Goal: Task Accomplishment & Management: Manage account settings

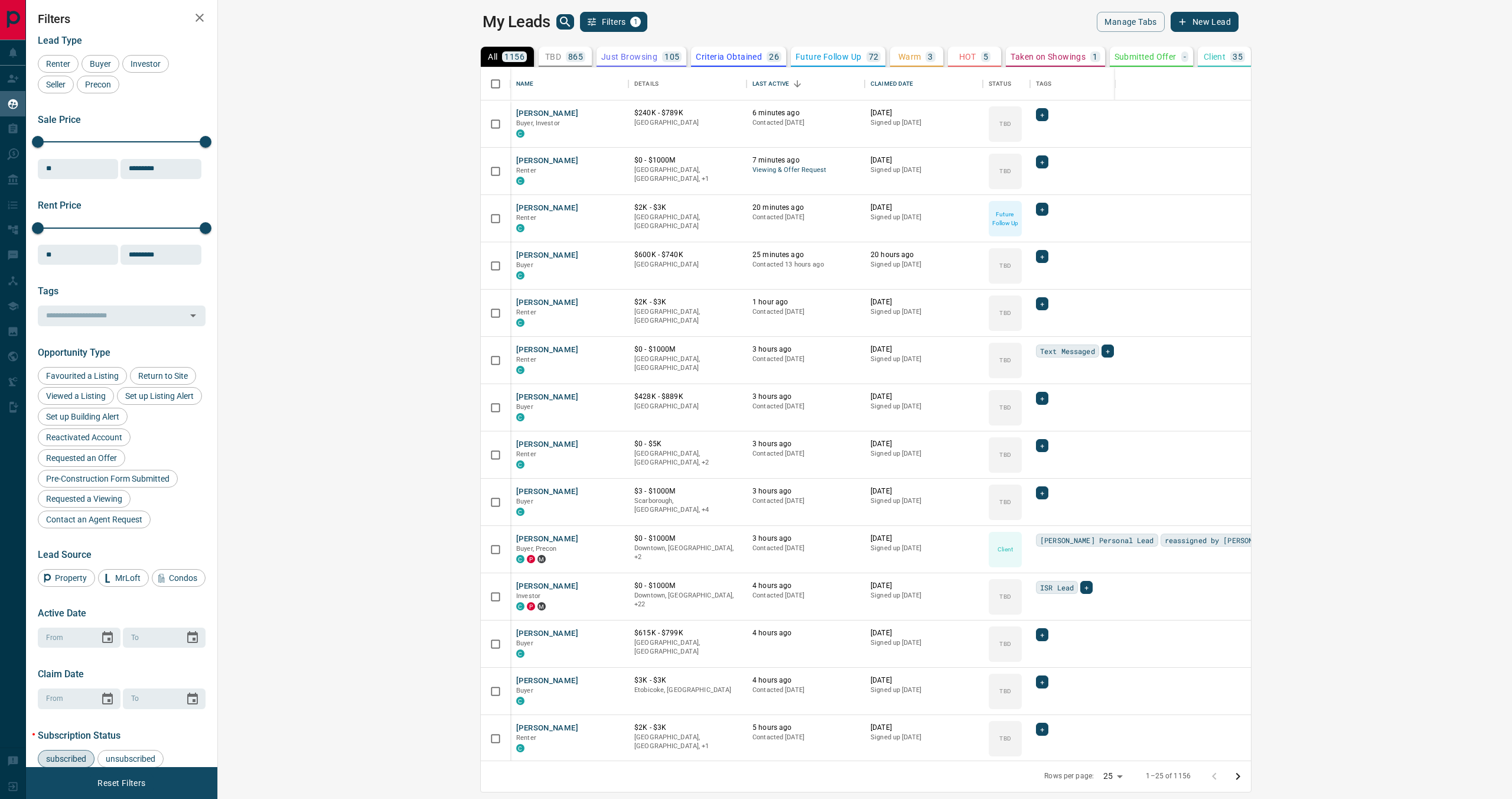
scroll to position [693, 1289]
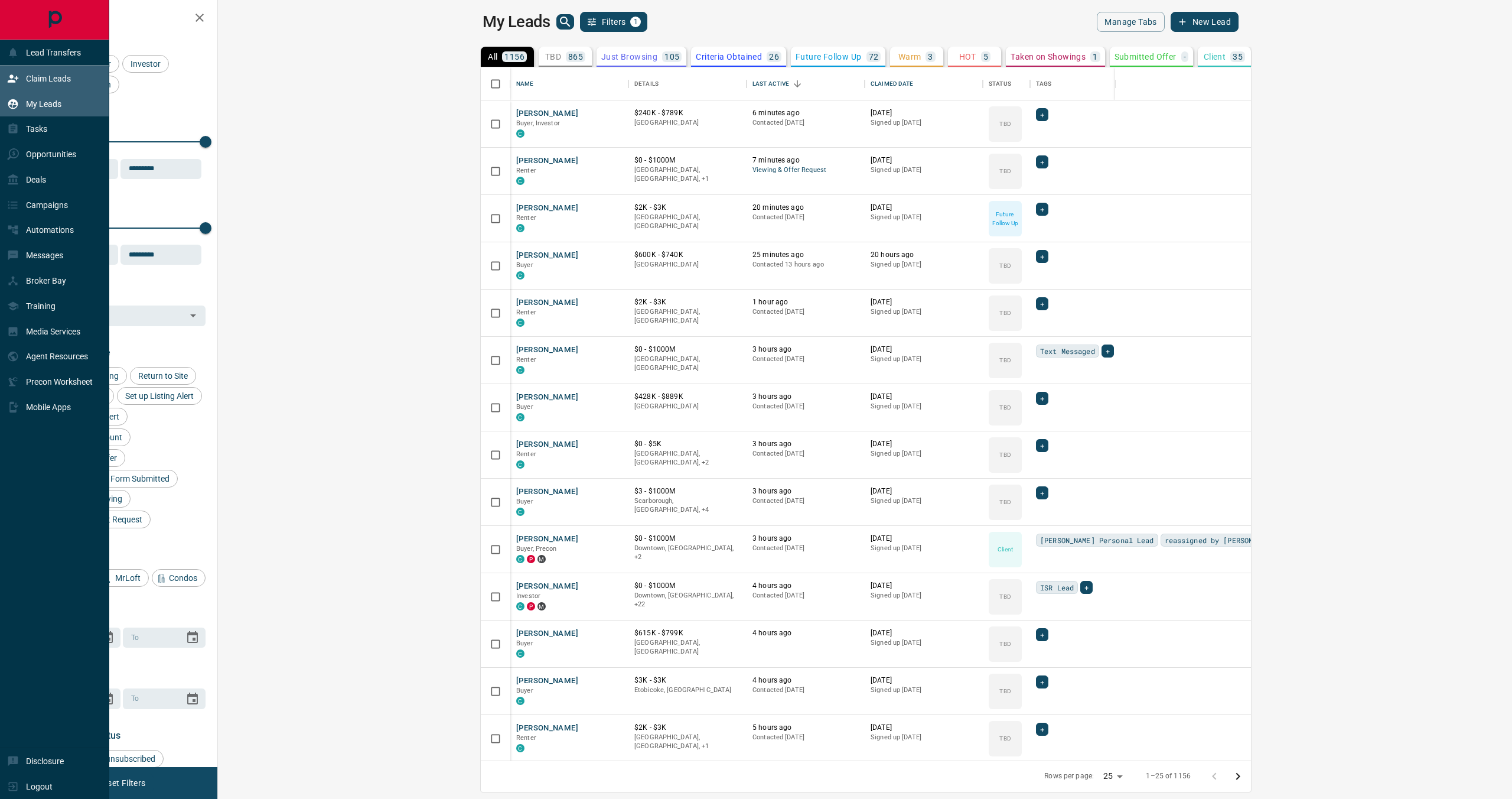
click at [30, 83] on div "Claim Leads" at bounding box center [39, 79] width 63 height 20
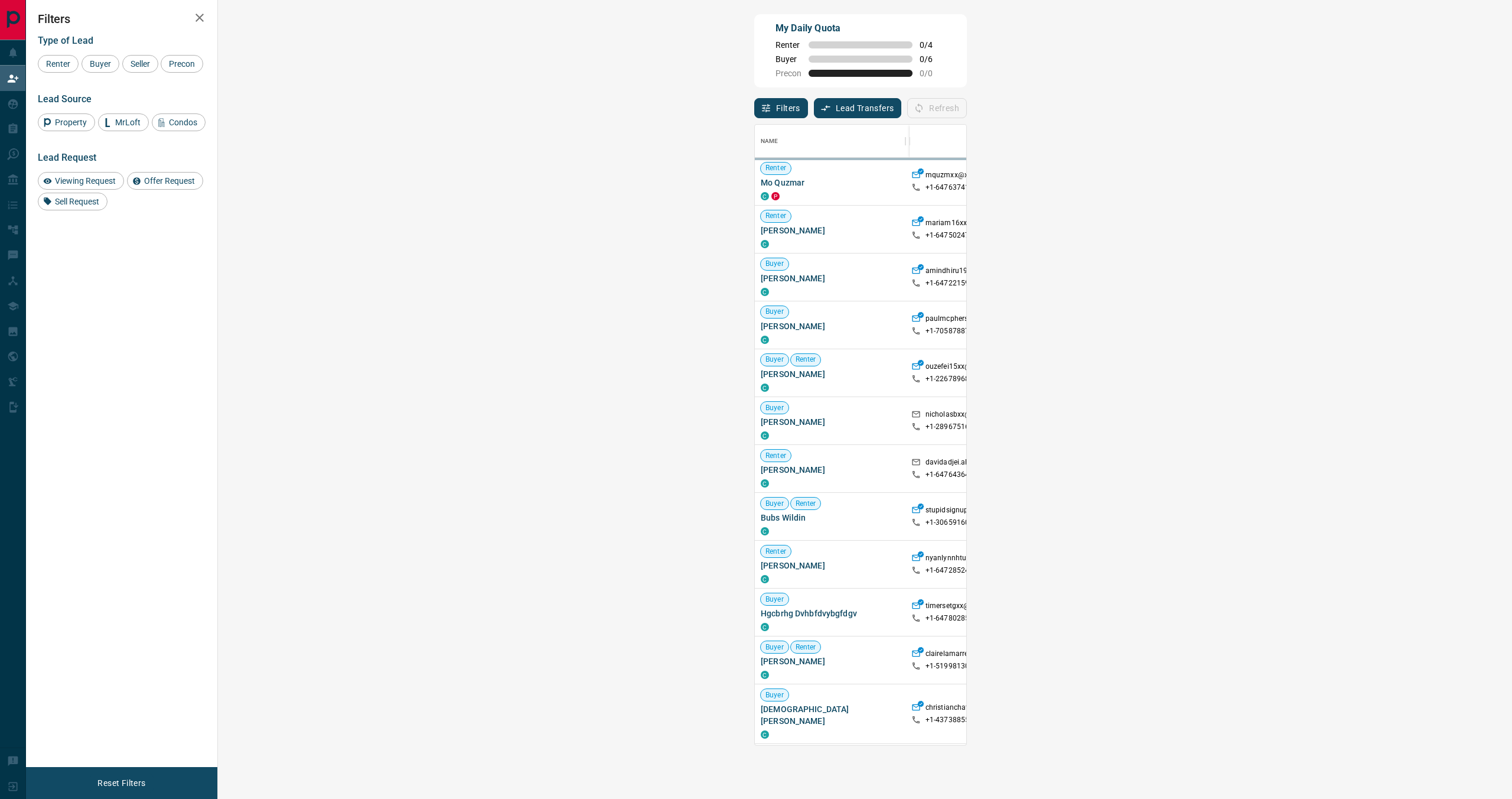
scroll to position [619, 1268]
click at [199, 13] on icon "button" at bounding box center [199, 18] width 15 height 15
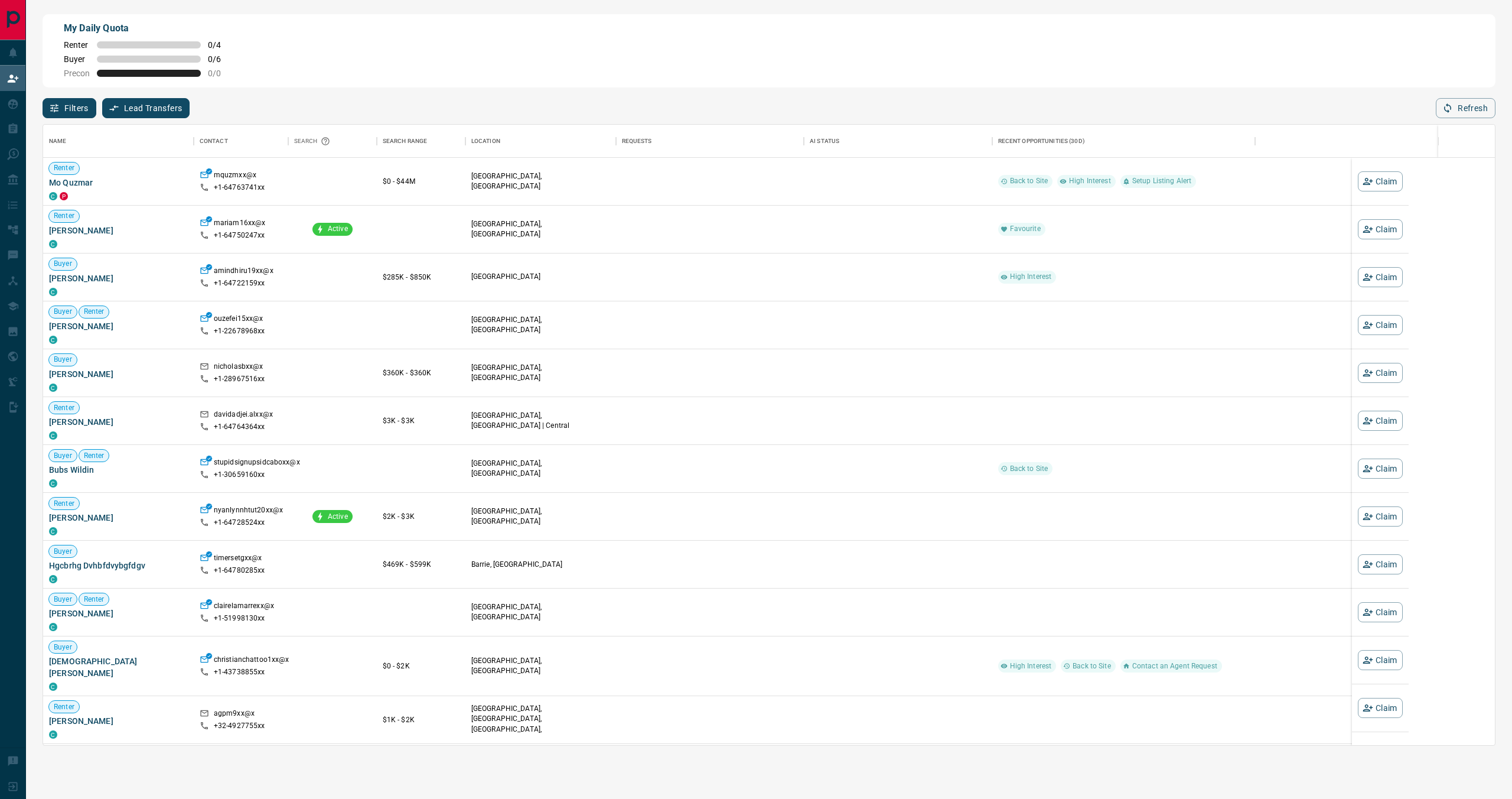
scroll to position [619, 1451]
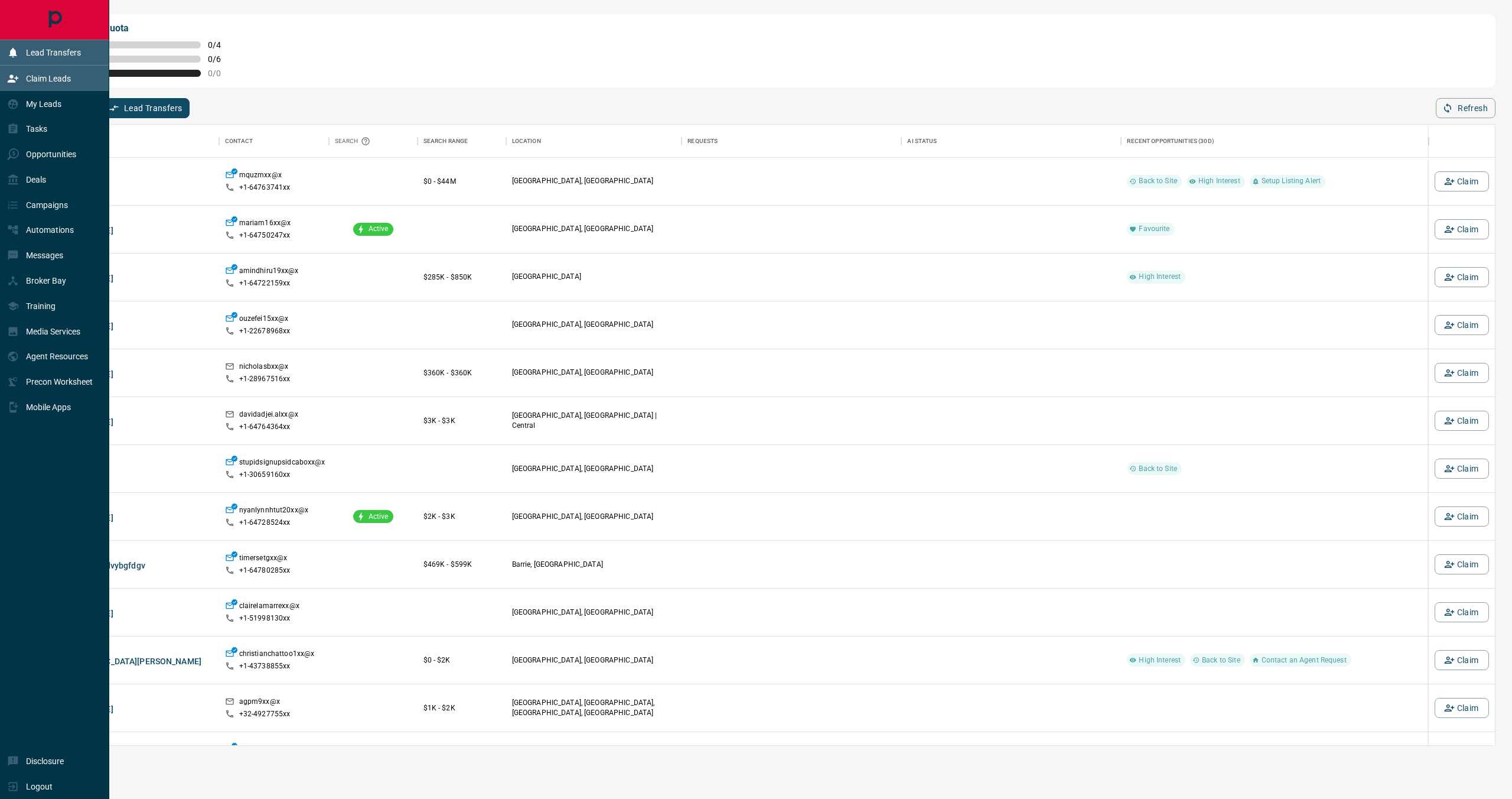
click at [19, 53] on div "Lead Transfers" at bounding box center [44, 54] width 73 height 20
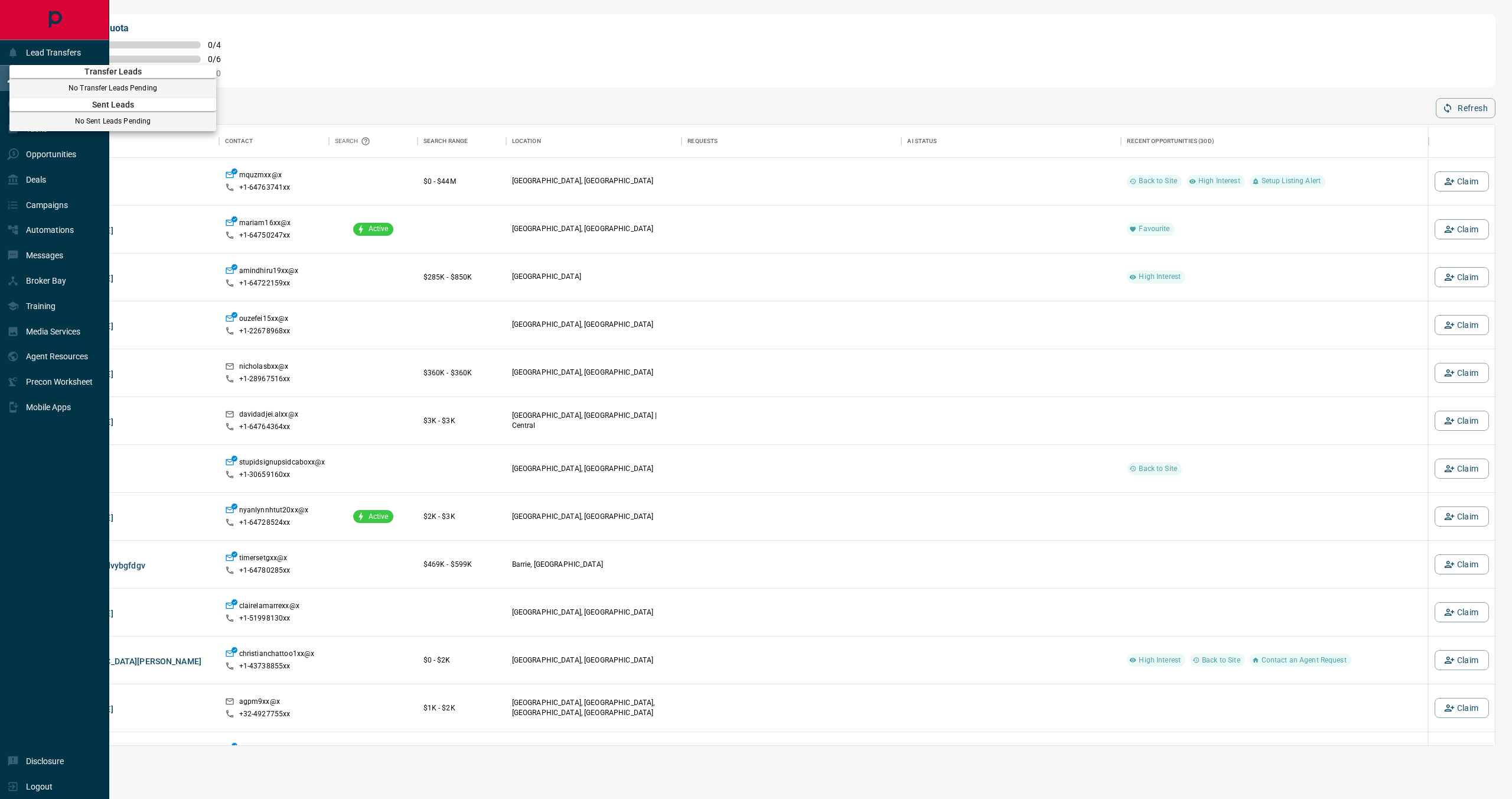
click at [27, 51] on div at bounding box center [756, 399] width 1512 height 799
click at [42, 97] on div "My Leads" at bounding box center [34, 104] width 54 height 20
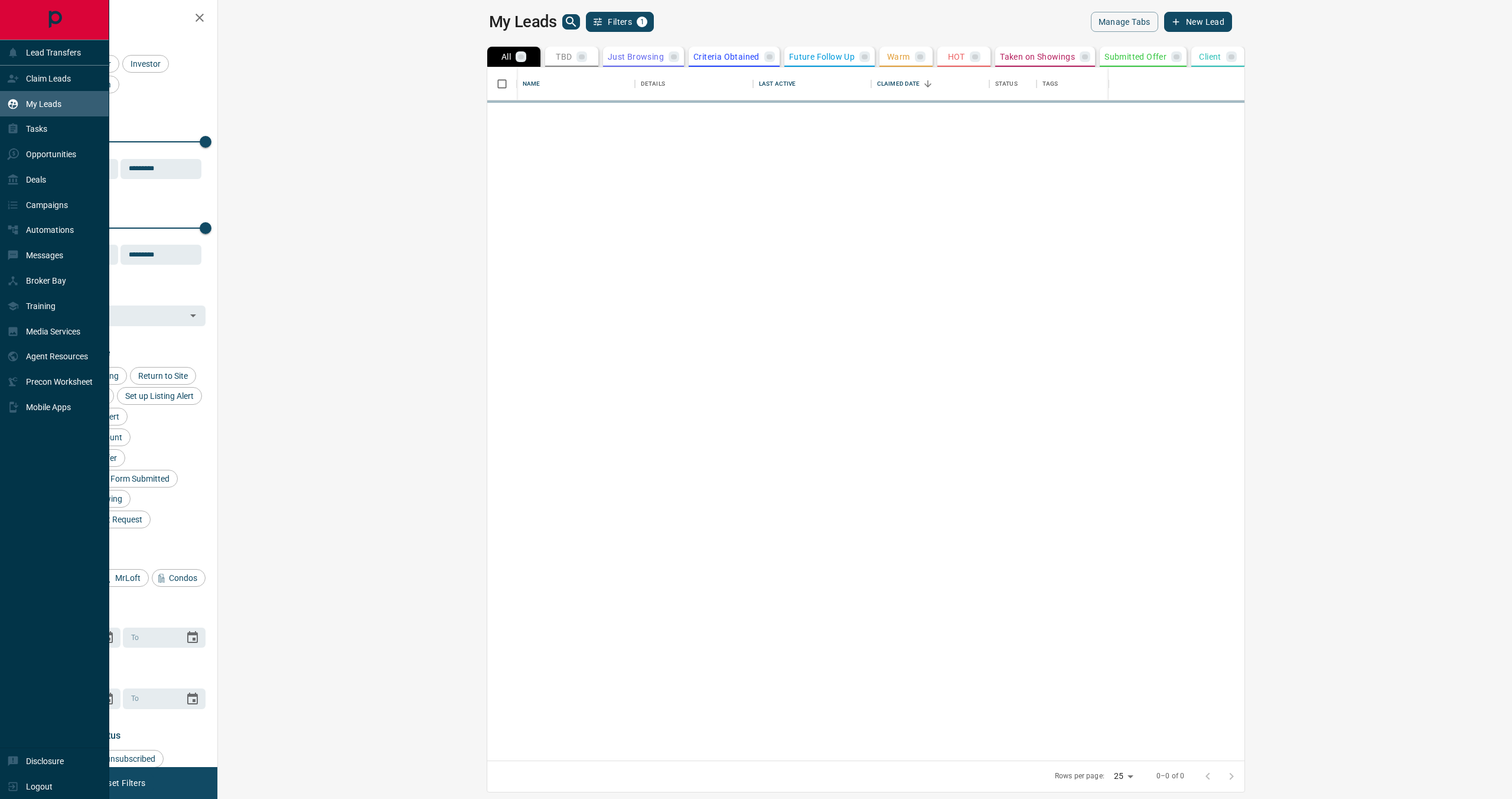
scroll to position [693, 1289]
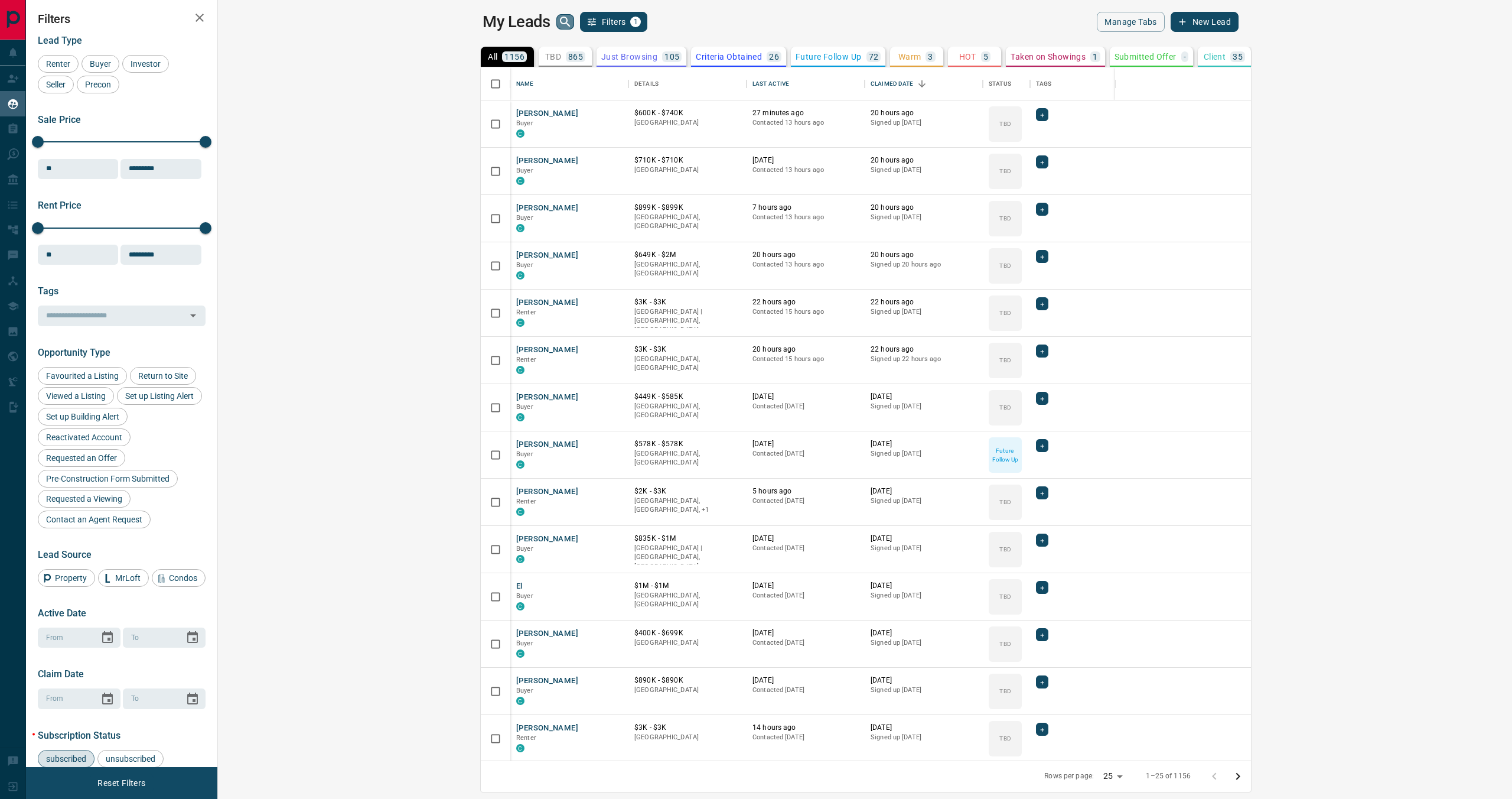
click at [558, 22] on icon "search button" at bounding box center [566, 22] width 15 height 15
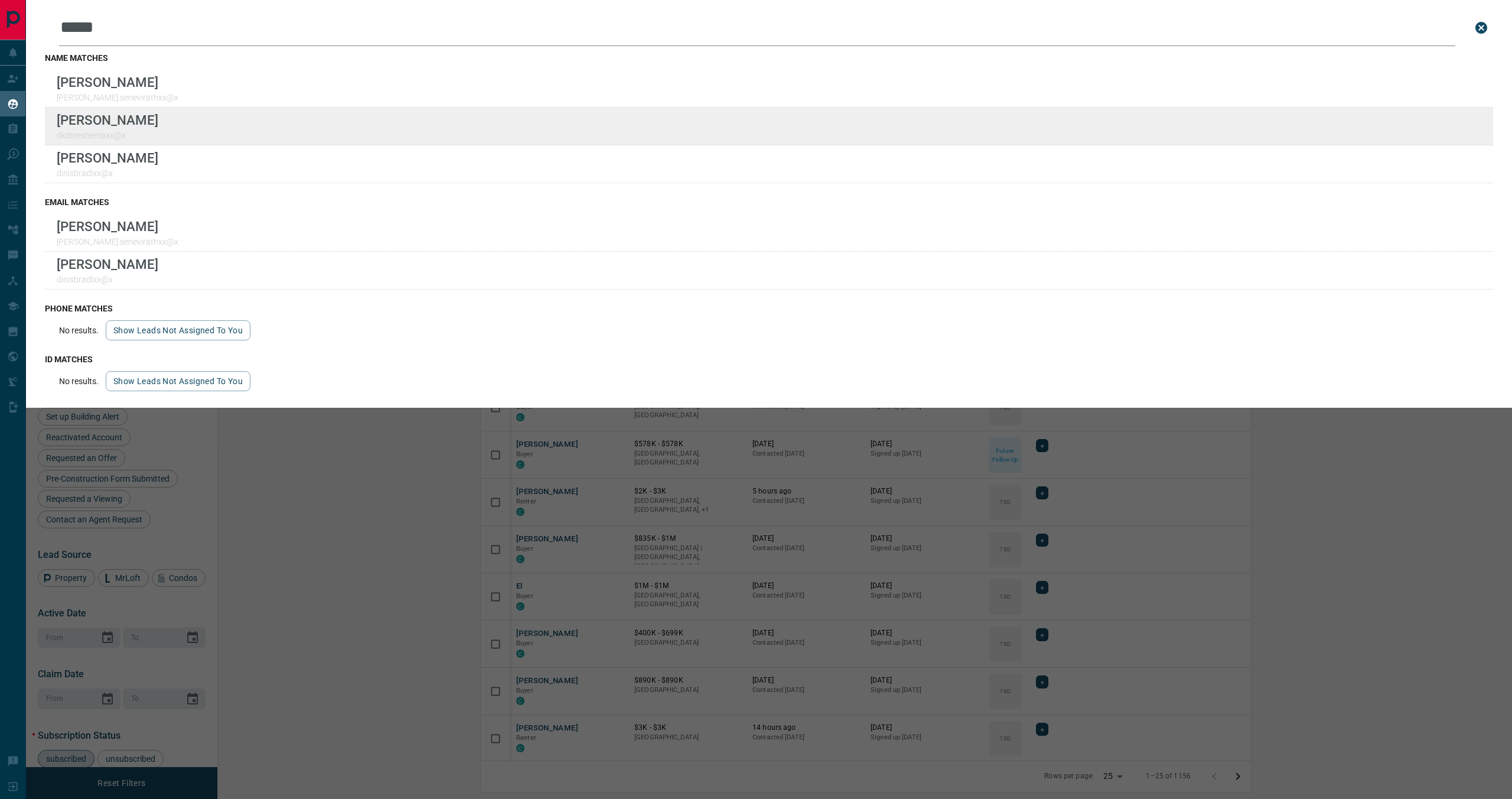
type input "*****"
click at [0, 0] on div "Lead Transfers Claim Leads My Leads Tasks Opportunities Deals Campaigns Automat…" at bounding box center [756, 392] width 1512 height 784
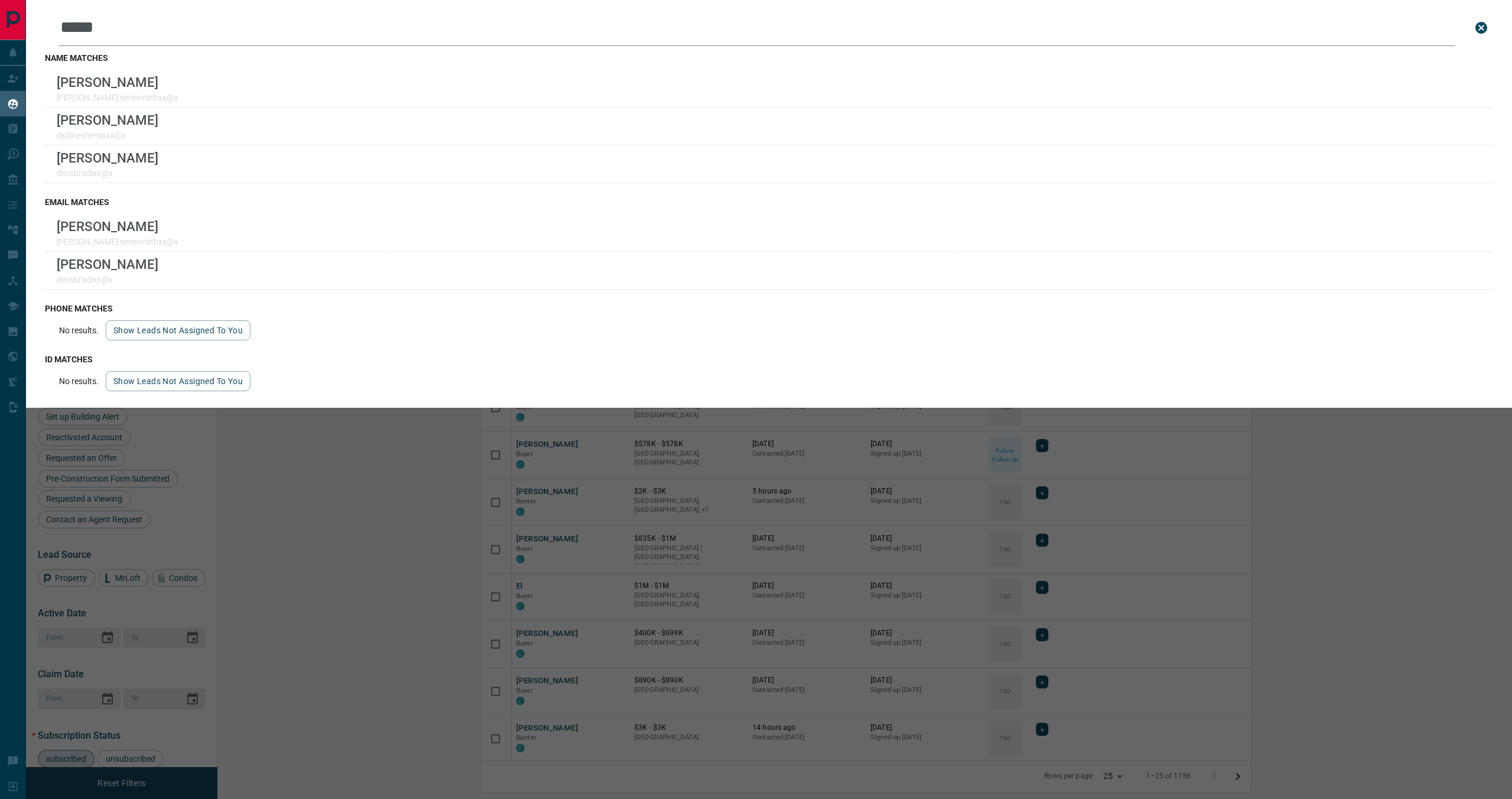
click at [1480, 29] on icon "close search bar" at bounding box center [1481, 28] width 15 height 15
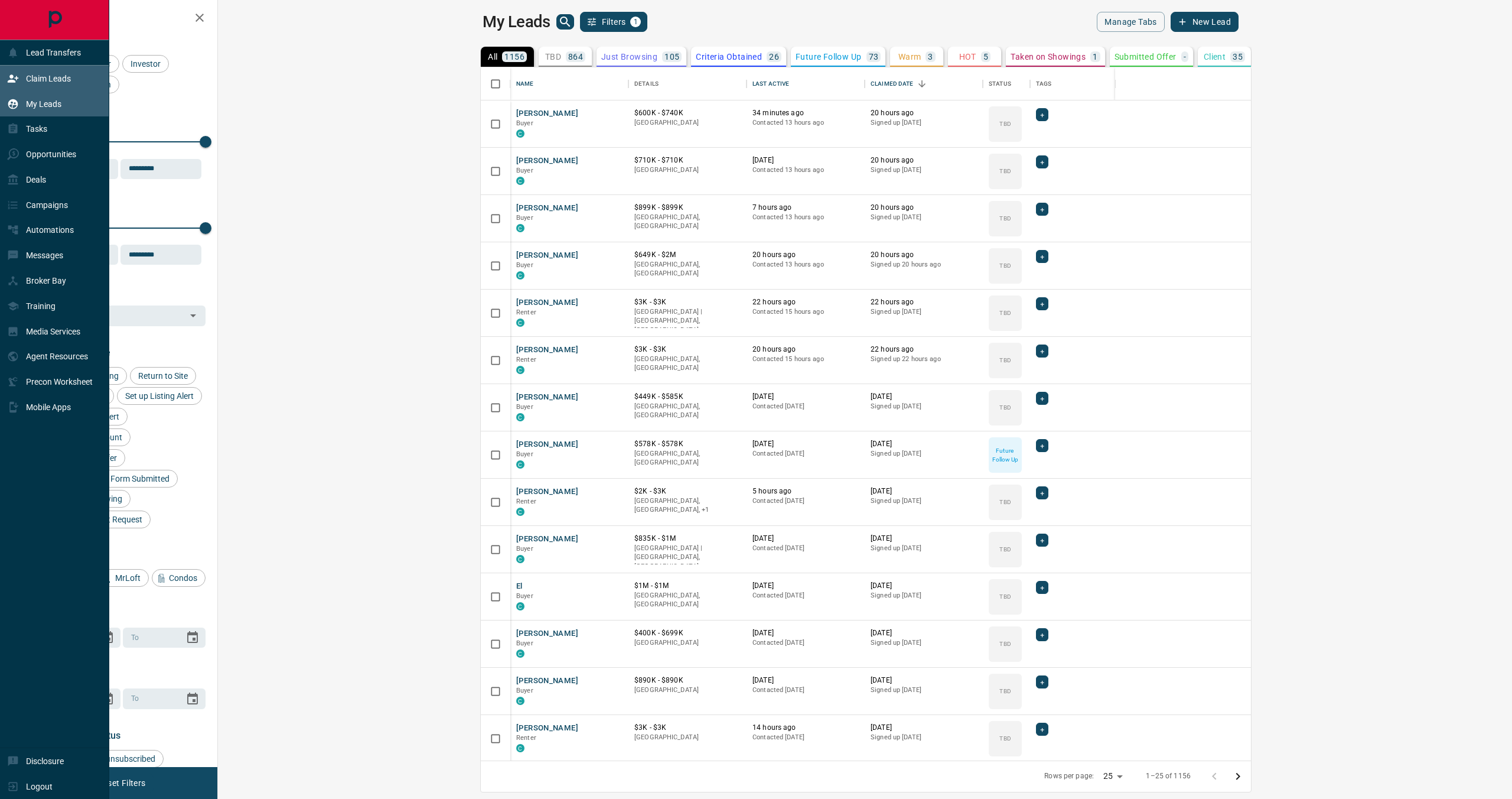
click at [81, 84] on div "Claim Leads" at bounding box center [54, 78] width 110 height 25
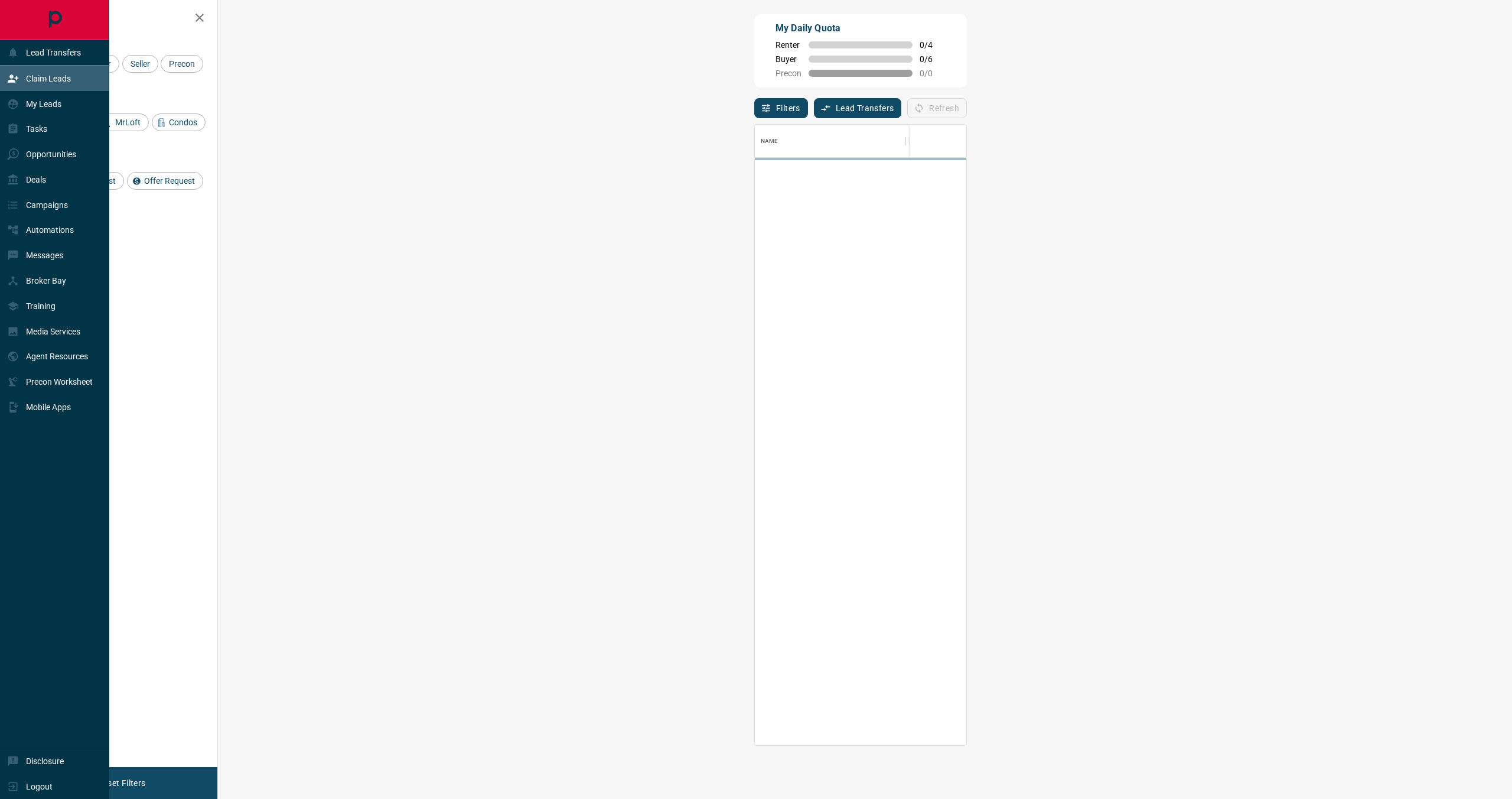
scroll to position [619, 1268]
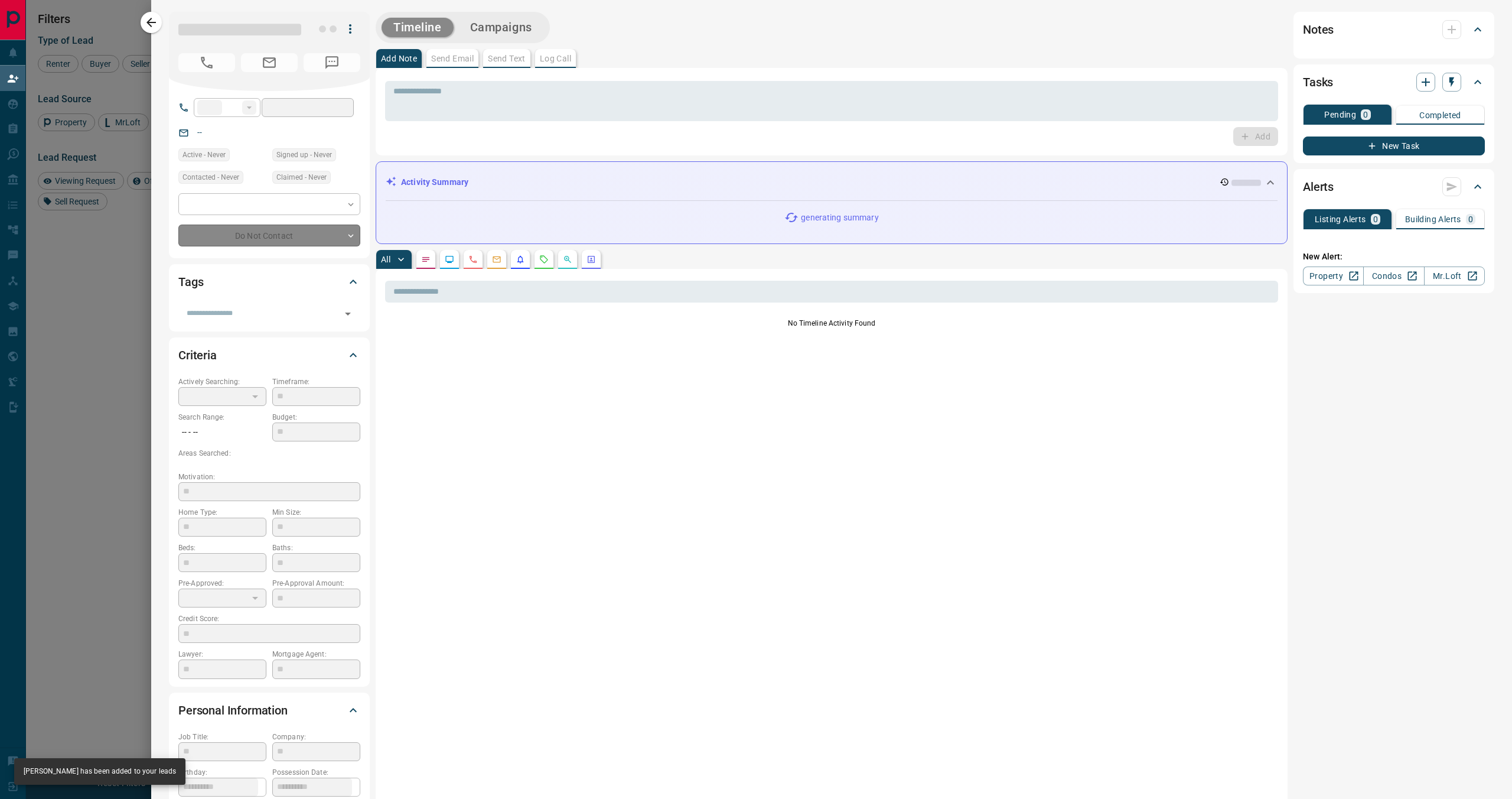
type input "**"
type input "**********"
type input "**"
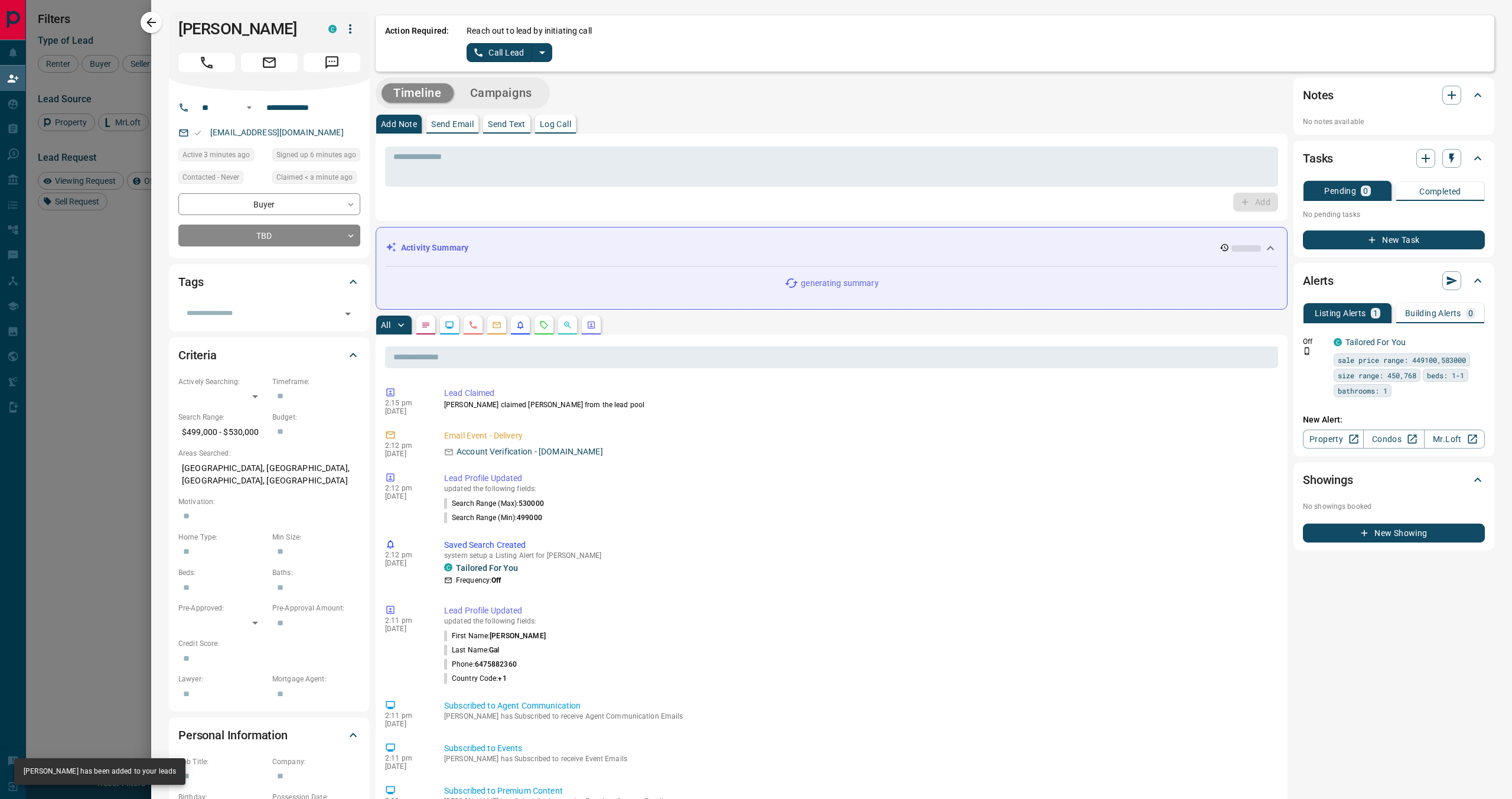
click at [541, 55] on icon "split button" at bounding box center [542, 53] width 15 height 15
click at [525, 85] on li "Log Manual Call" at bounding box center [509, 93] width 72 height 18
click at [500, 48] on button "Log Manual Call" at bounding box center [506, 53] width 78 height 19
click at [472, 48] on button "Yes" at bounding box center [479, 53] width 24 height 18
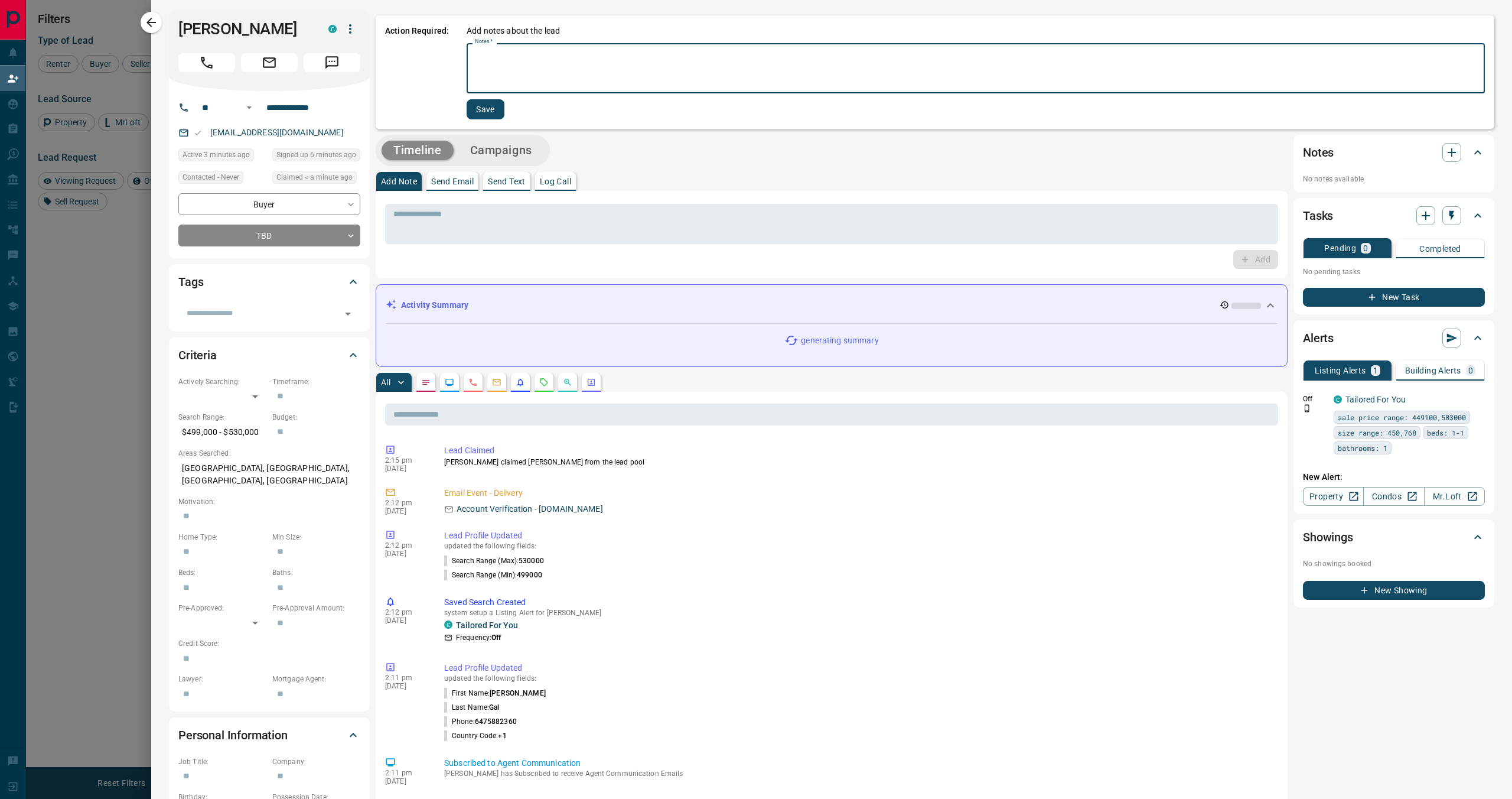
click at [533, 80] on textarea "Notes   *" at bounding box center [975, 68] width 1002 height 40
type textarea "****"
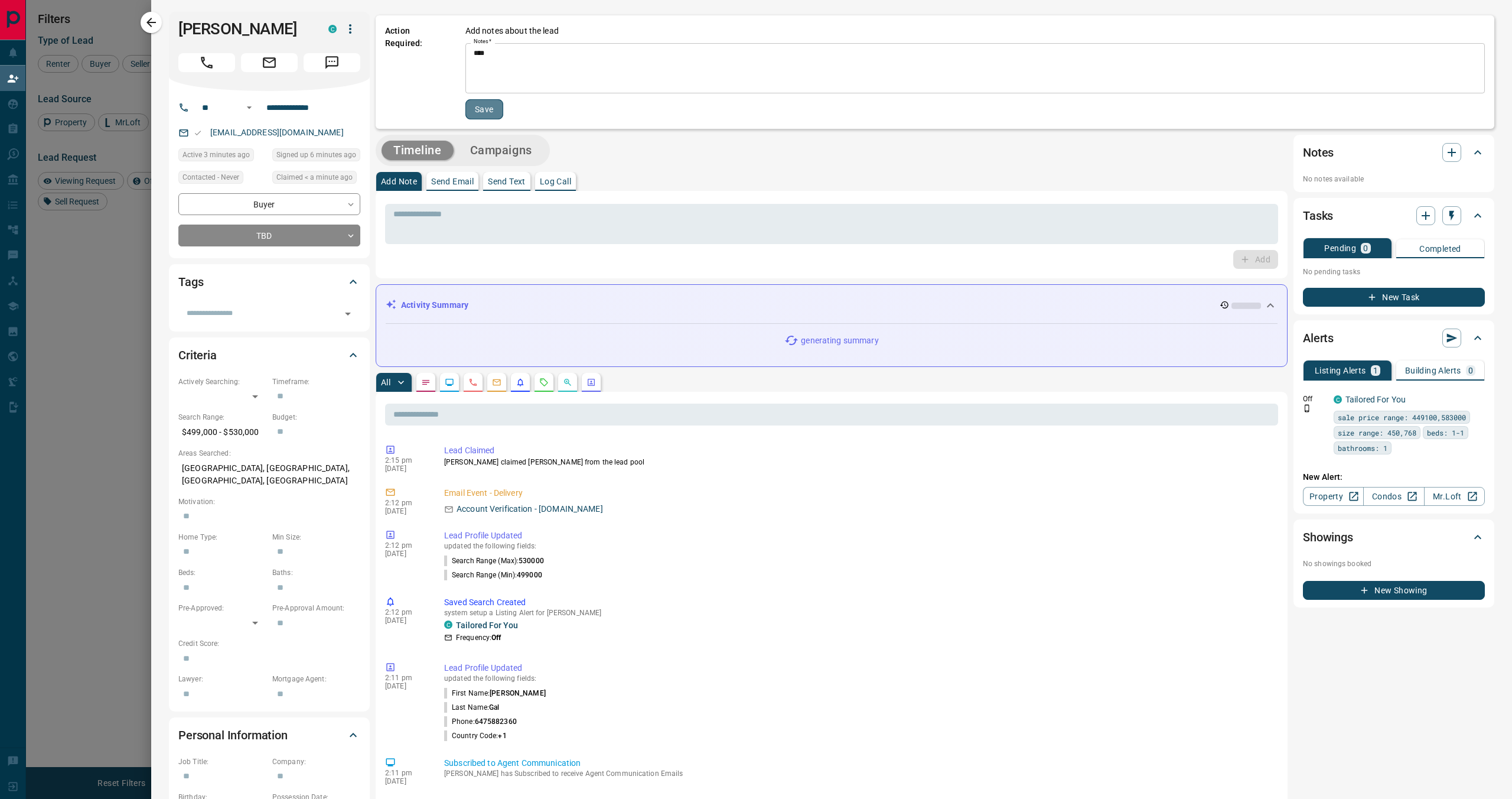
click at [486, 115] on button "Save" at bounding box center [484, 109] width 38 height 20
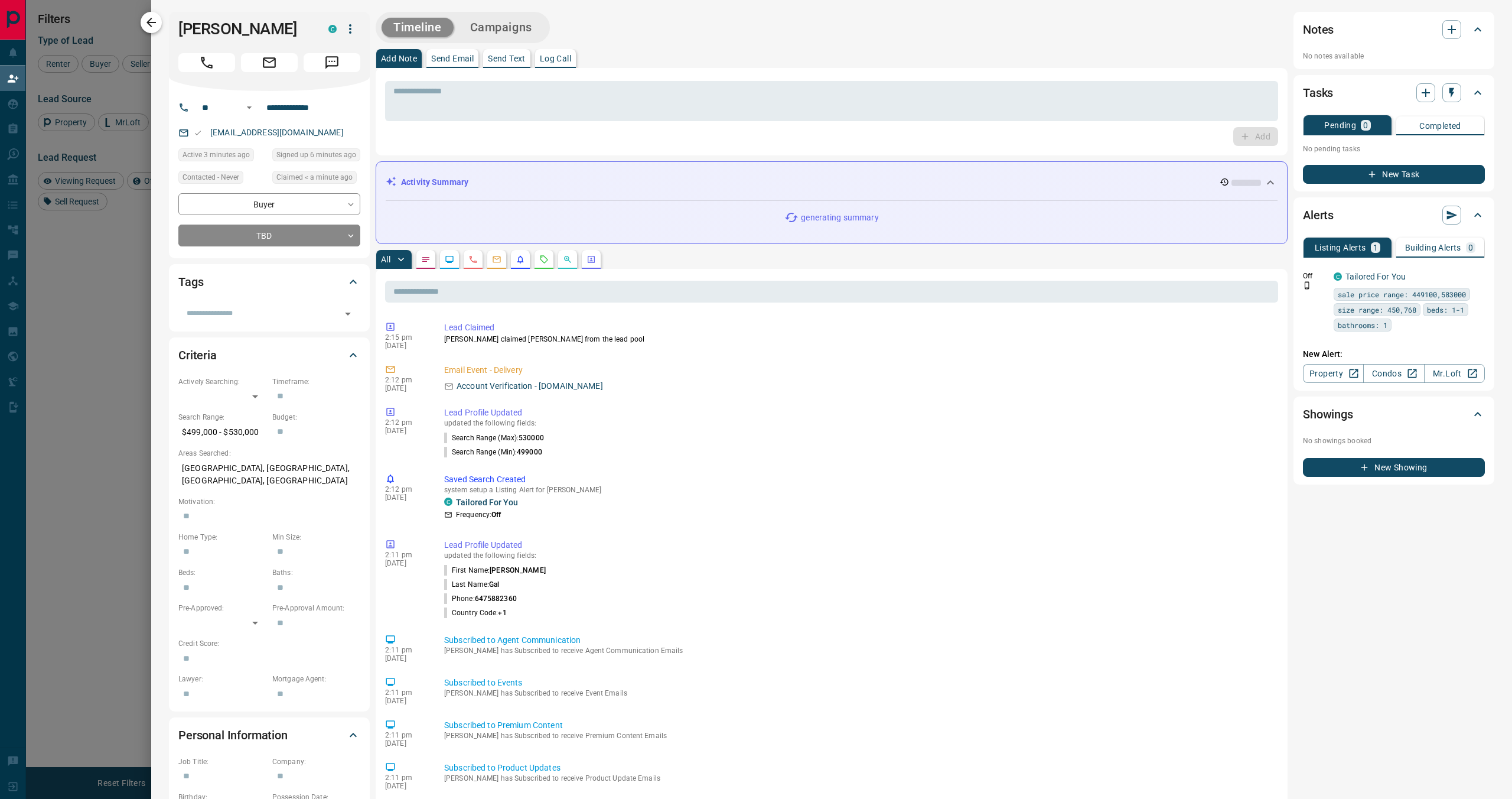
click at [152, 24] on icon "button" at bounding box center [151, 23] width 15 height 15
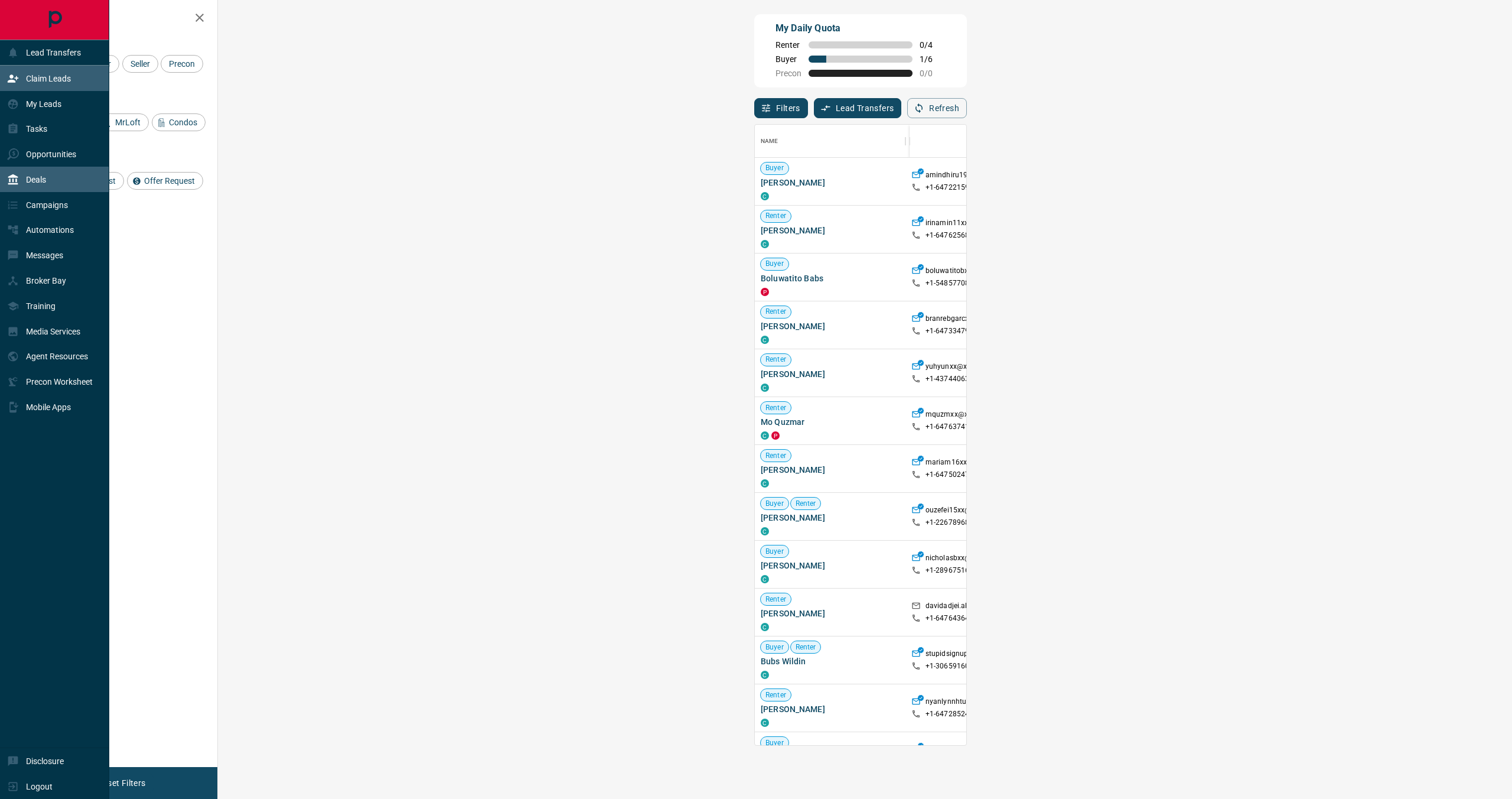
click at [39, 175] on p "Deals" at bounding box center [36, 180] width 20 height 9
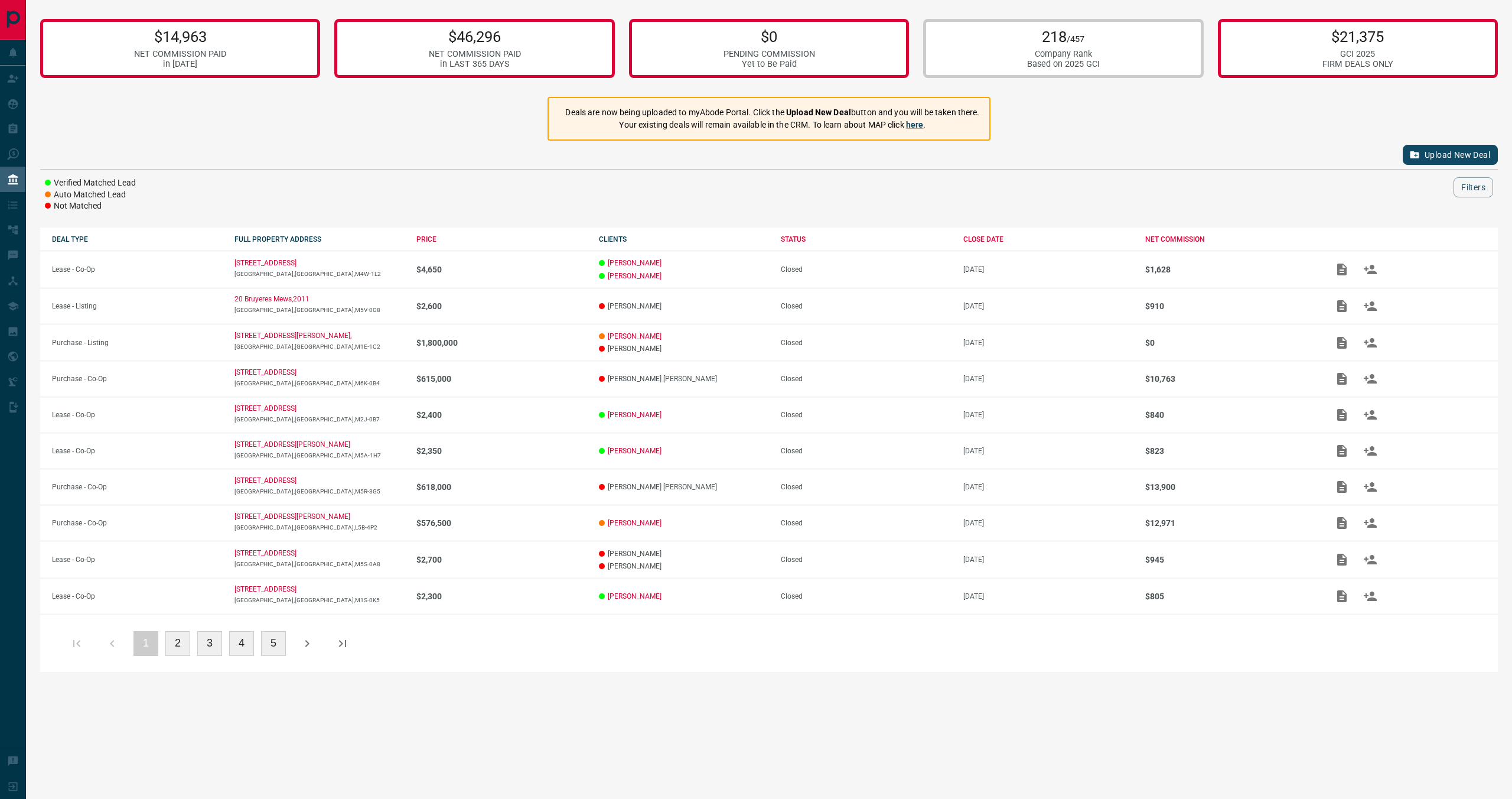
click at [177, 639] on button "2" at bounding box center [177, 643] width 24 height 24
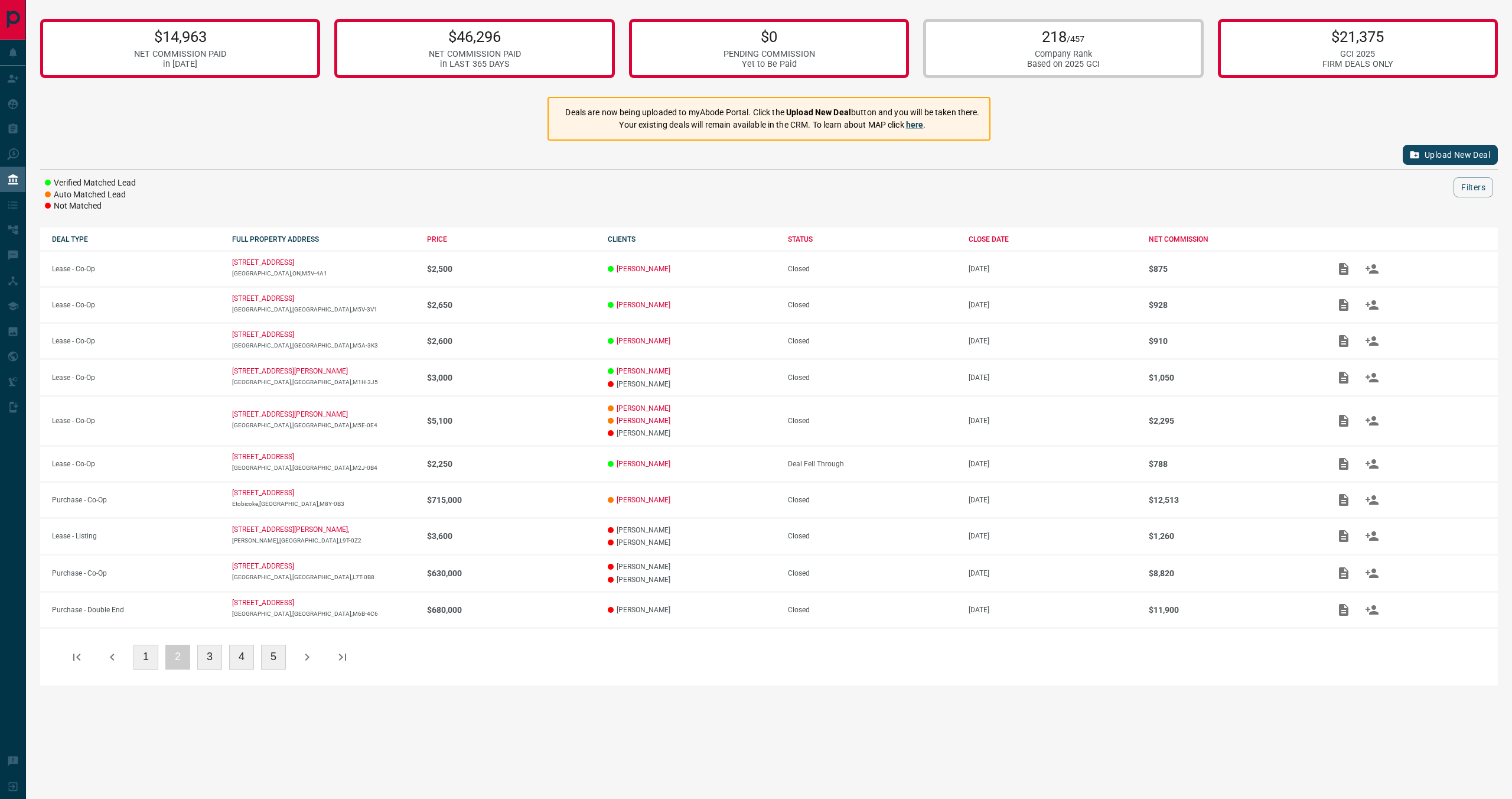
click at [150, 654] on button "1" at bounding box center [145, 657] width 24 height 24
